Goal: Task Accomplishment & Management: Manage account settings

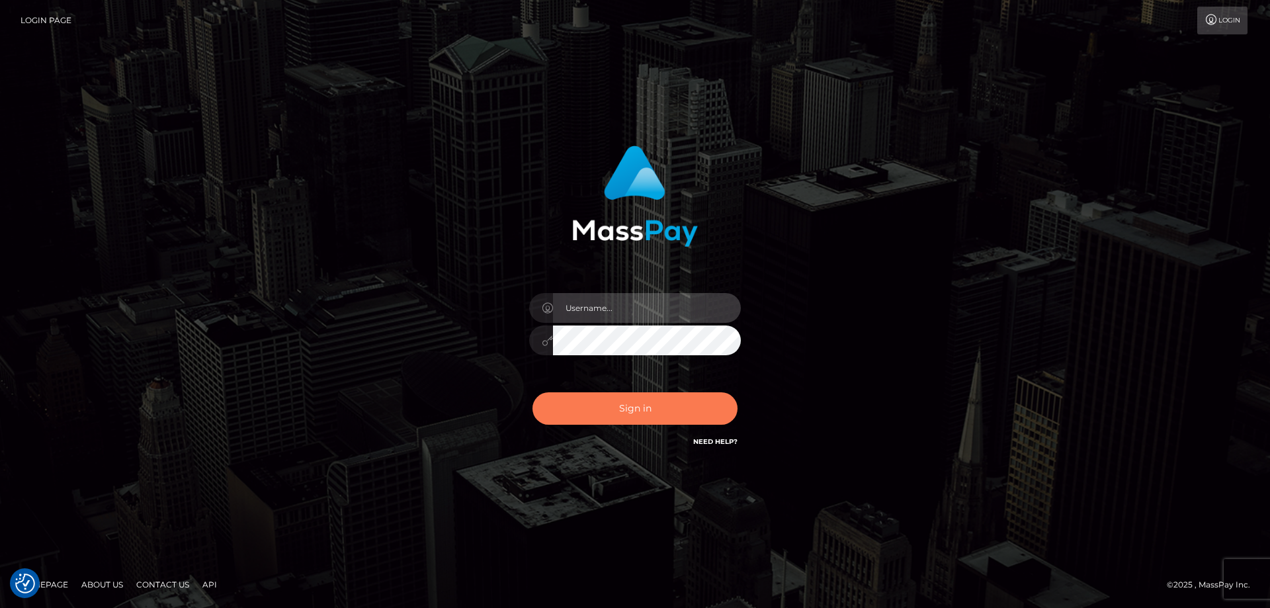
type input "emmy.navach"
click at [674, 412] on button "Sign in" at bounding box center [634, 408] width 205 height 32
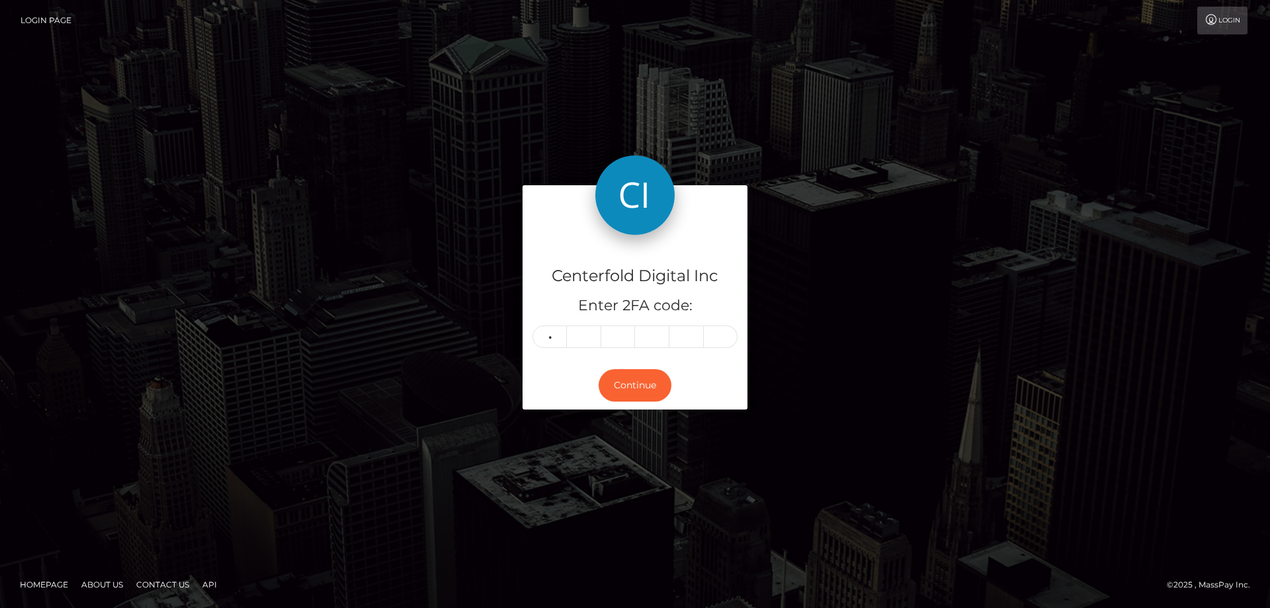
type input "5"
type input "7"
type input "9"
type input "8"
type input "5"
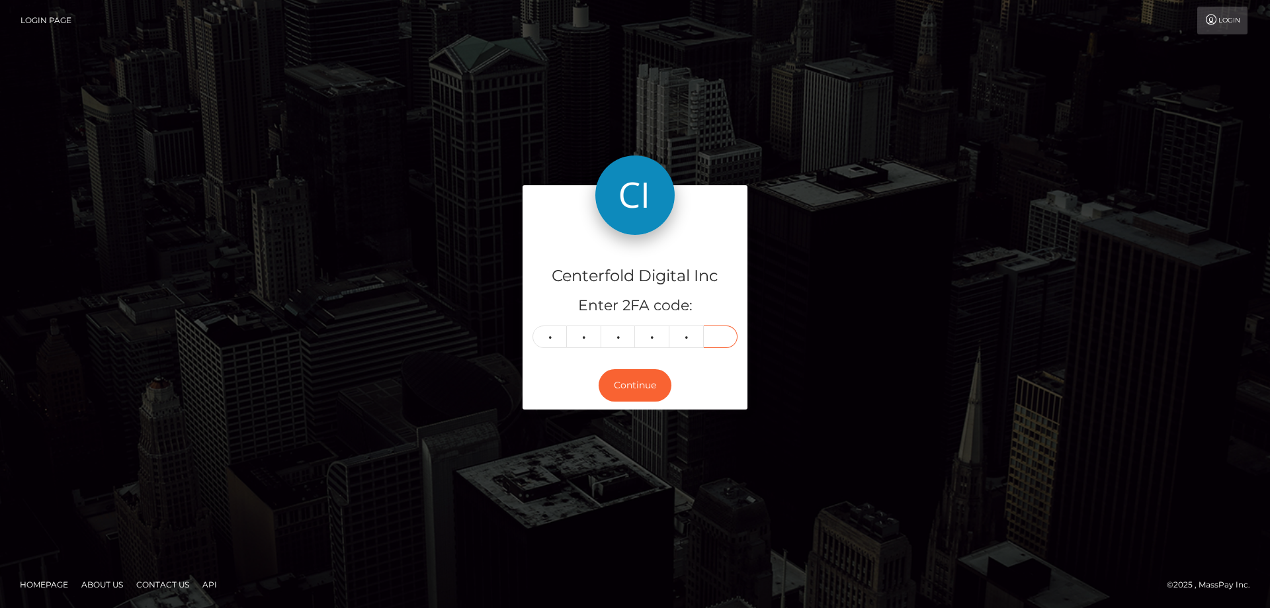
type input "4"
